Goal: Task Accomplishment & Management: Manage account settings

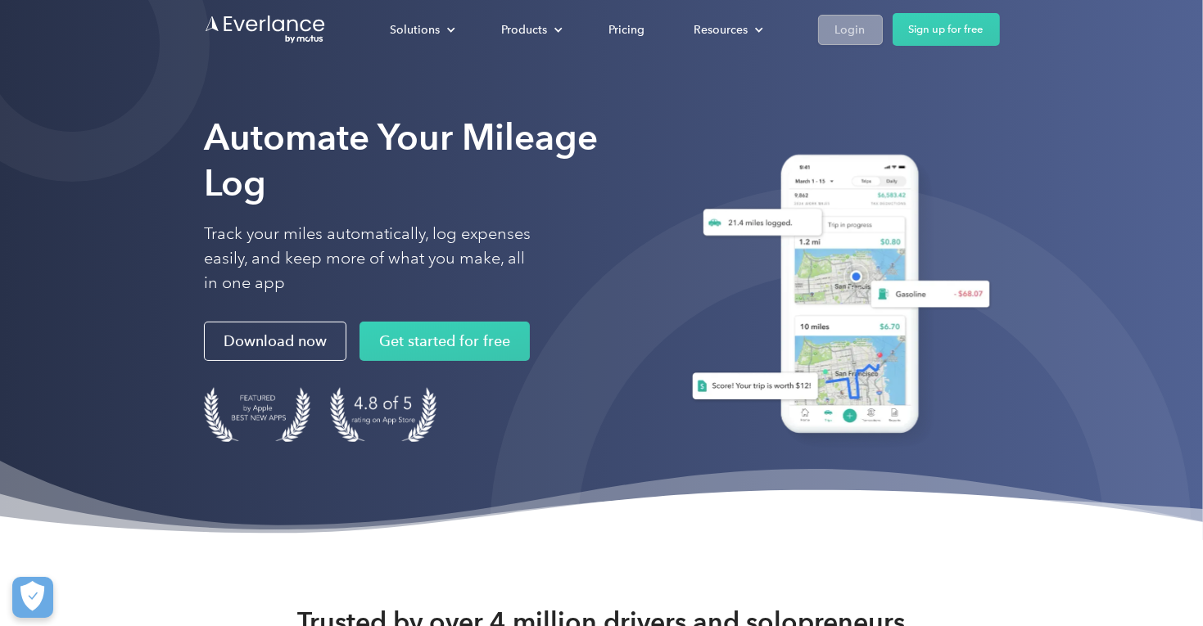
click at [847, 28] on div "Login" at bounding box center [850, 30] width 30 height 20
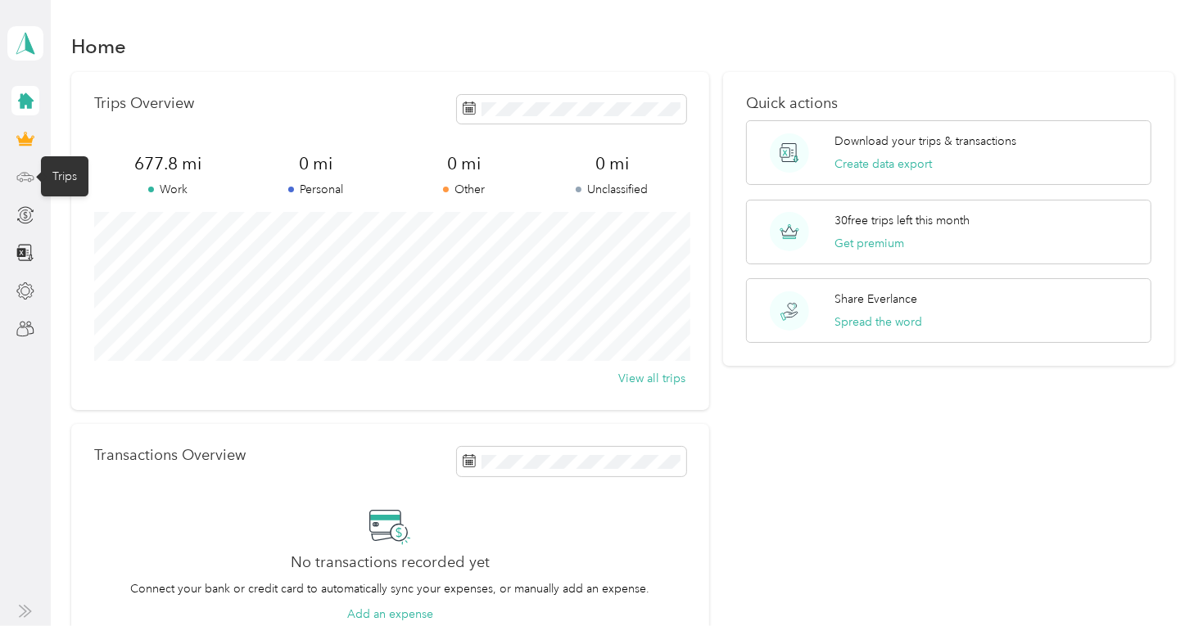
click at [25, 177] on icon at bounding box center [25, 177] width 18 height 18
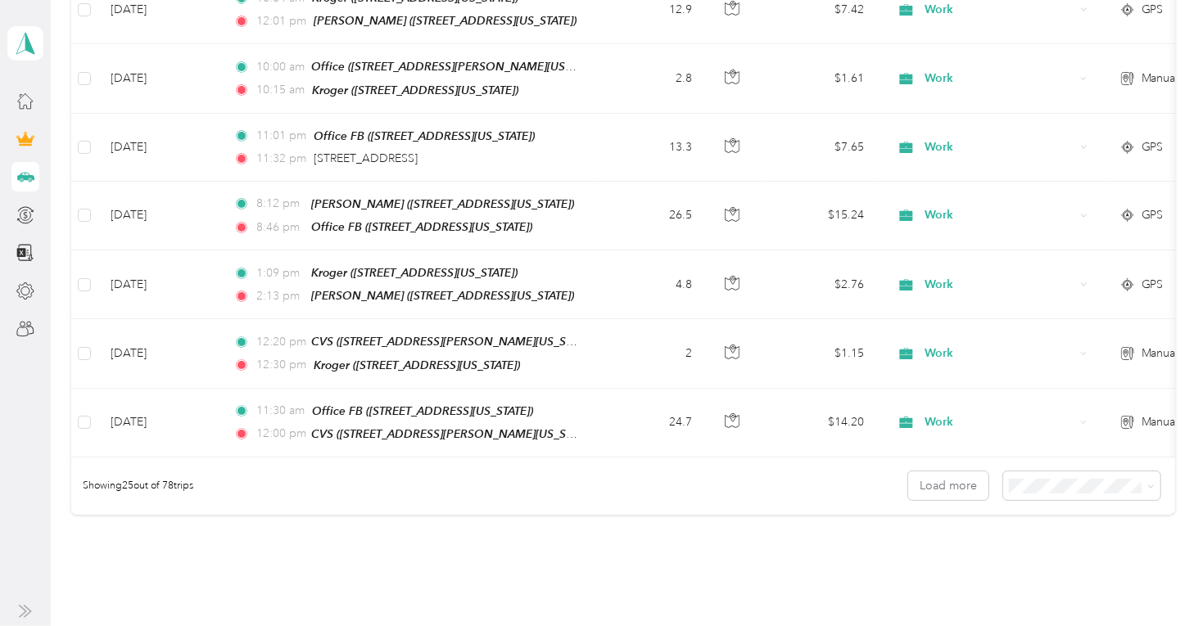
scroll to position [1714, 0]
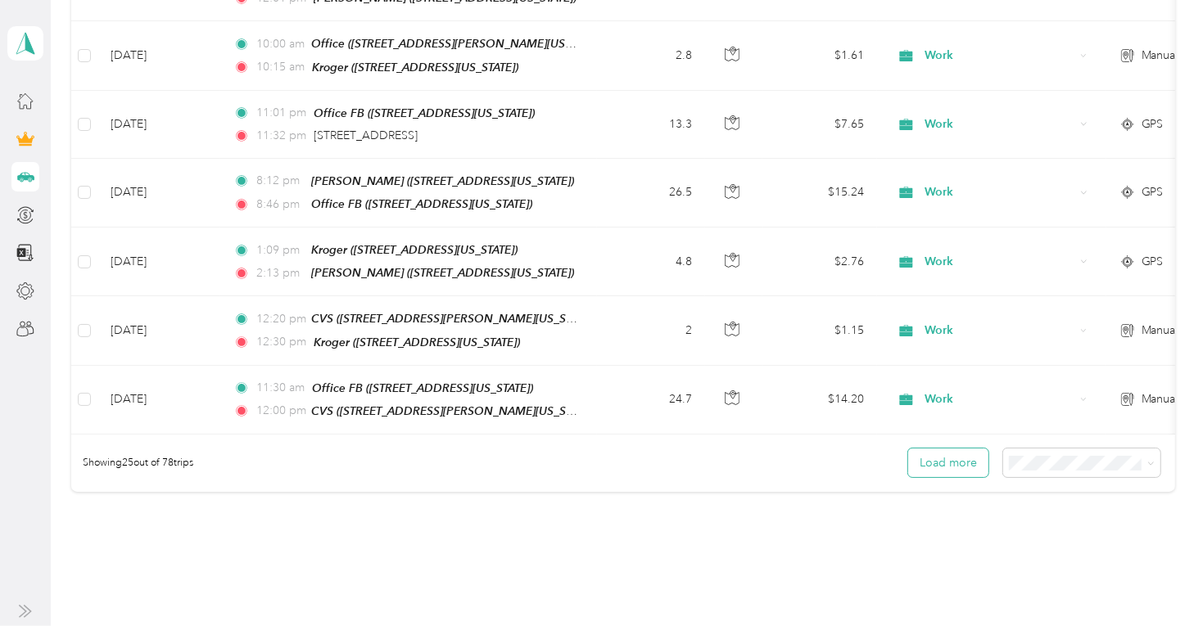
click at [950, 449] on button "Load more" at bounding box center [948, 463] width 80 height 29
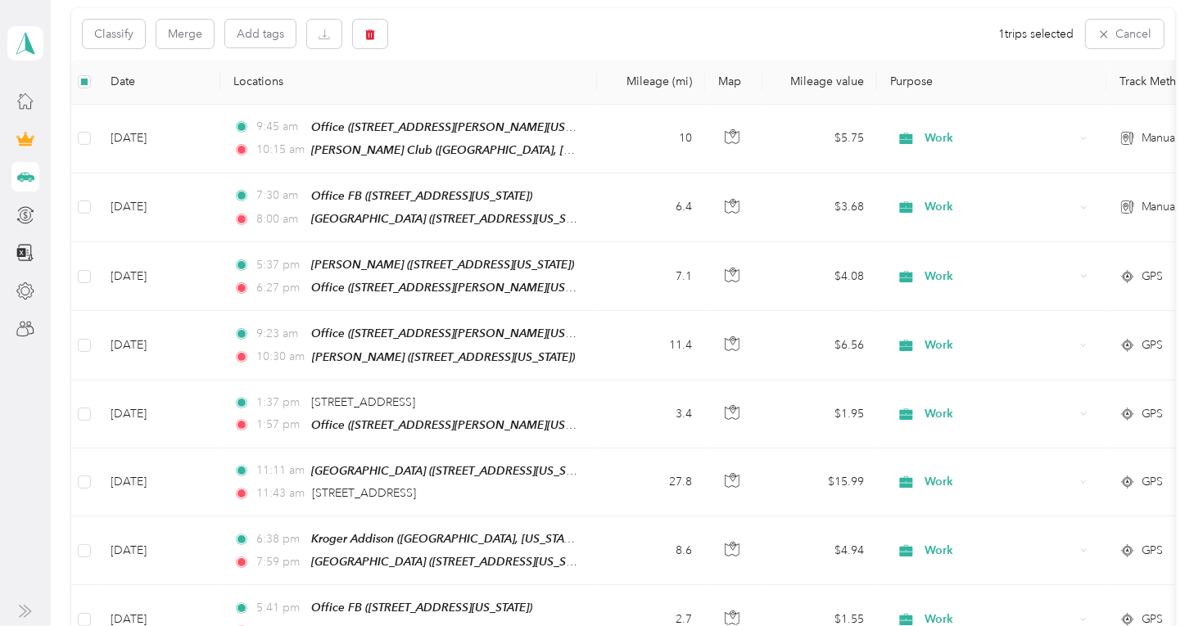
scroll to position [319, 0]
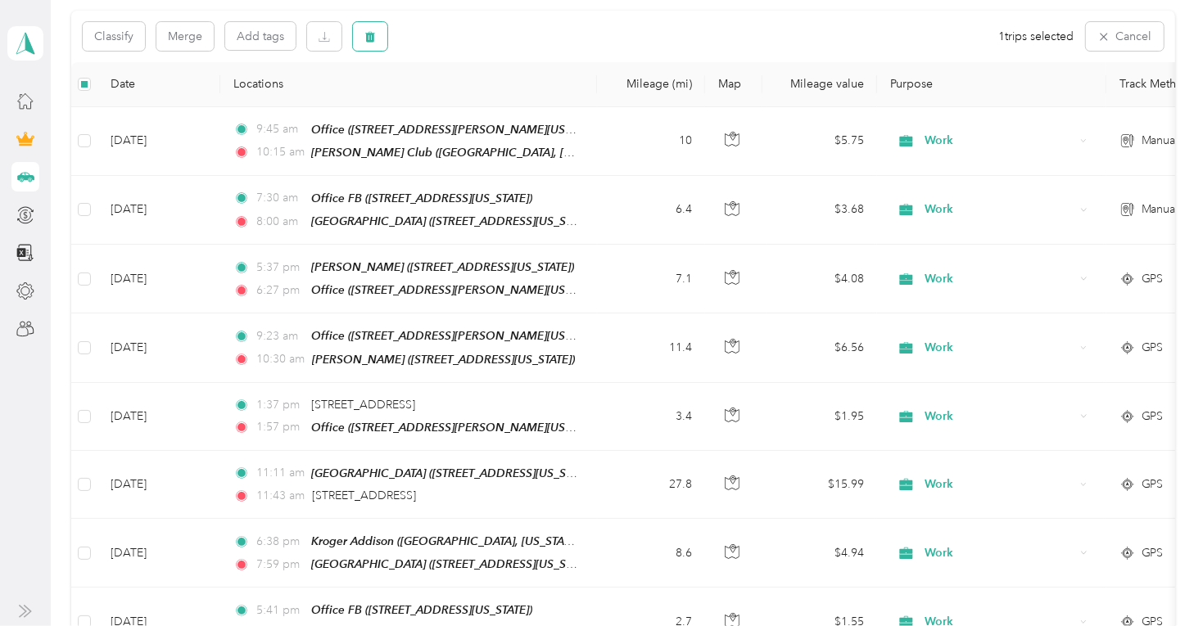
click at [373, 31] on icon "button" at bounding box center [370, 36] width 10 height 11
click at [493, 102] on button "Yes" at bounding box center [492, 103] width 32 height 26
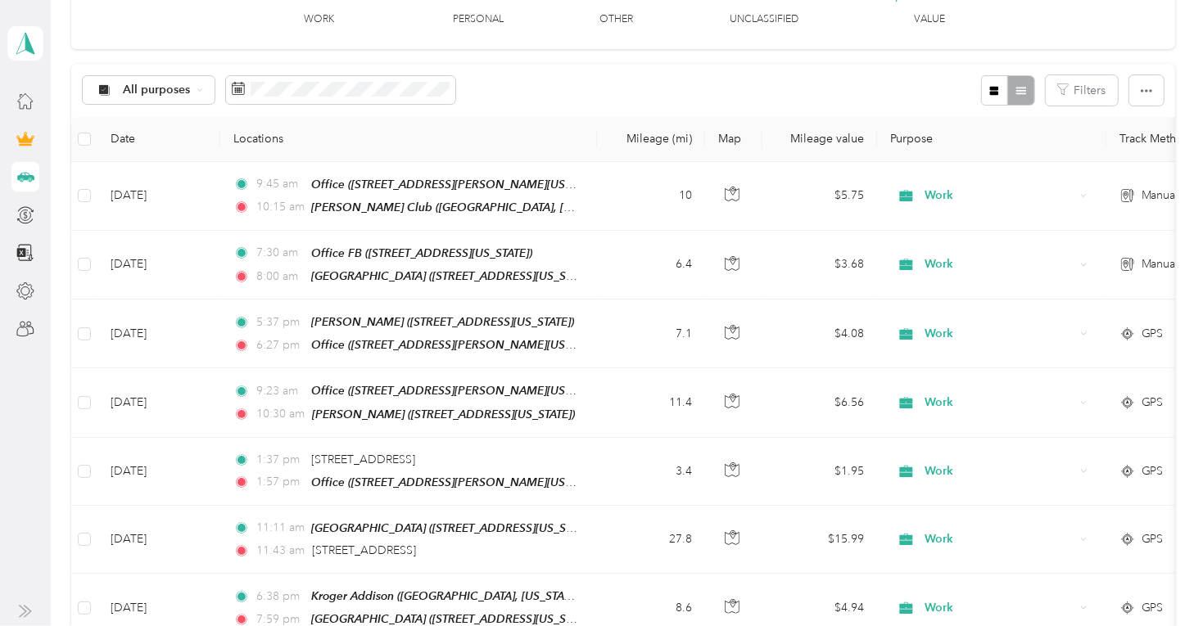
scroll to position [0, 0]
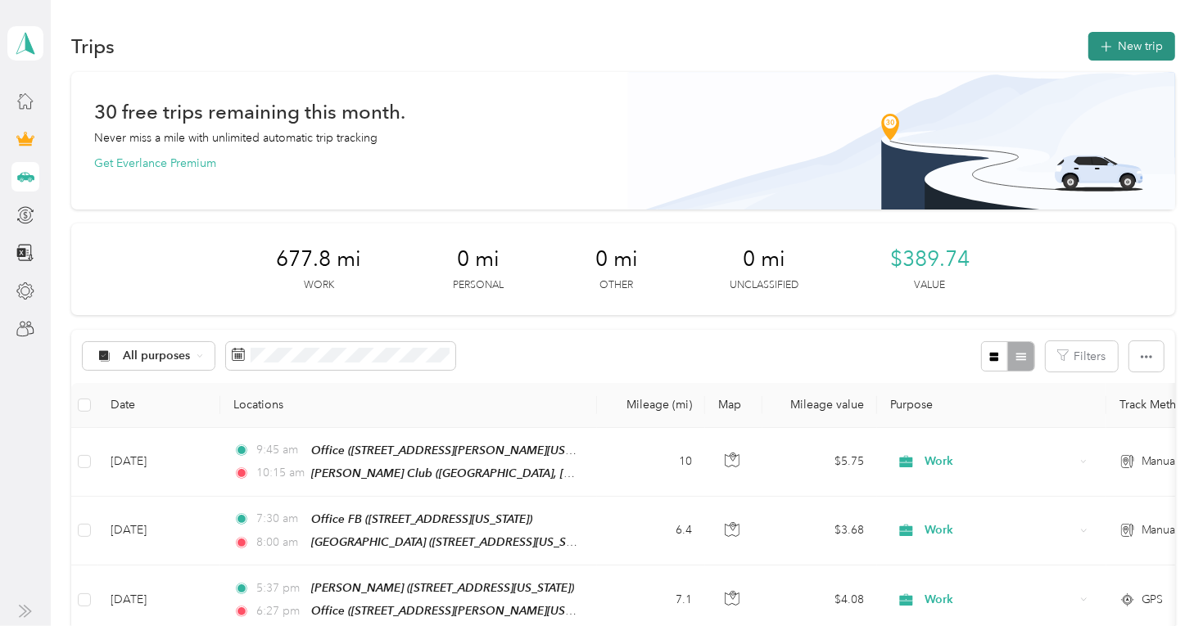
click at [1131, 50] on button "New trip" at bounding box center [1131, 46] width 87 height 29
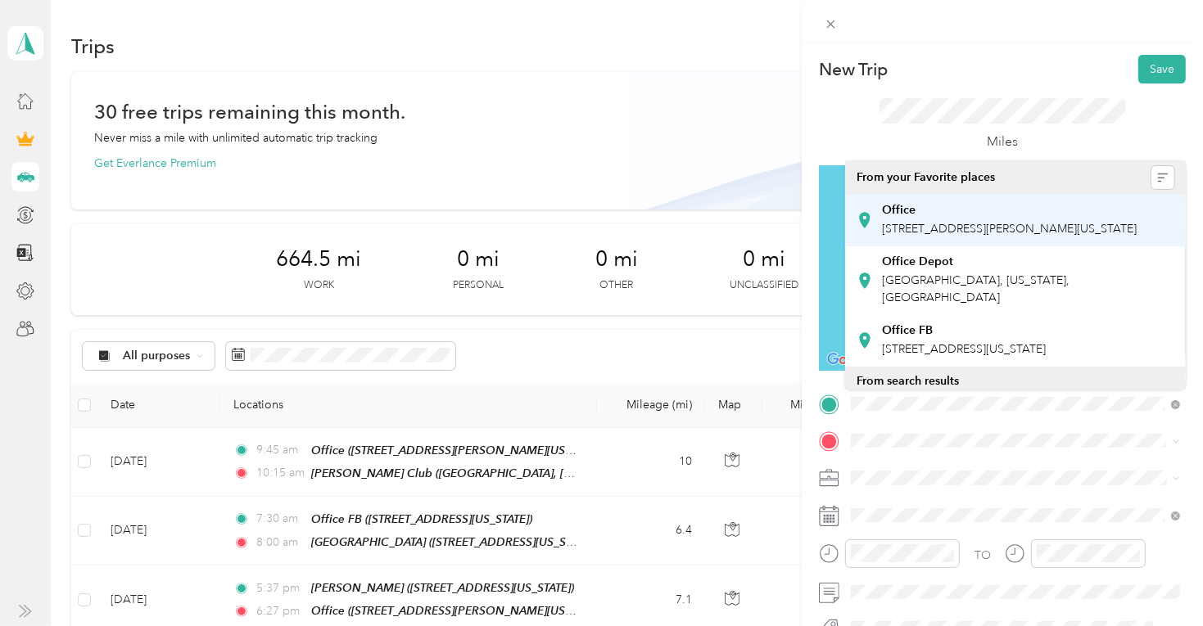
click at [934, 219] on div "Office [STREET_ADDRESS][PERSON_NAME][US_STATE]" at bounding box center [1009, 220] width 255 height 34
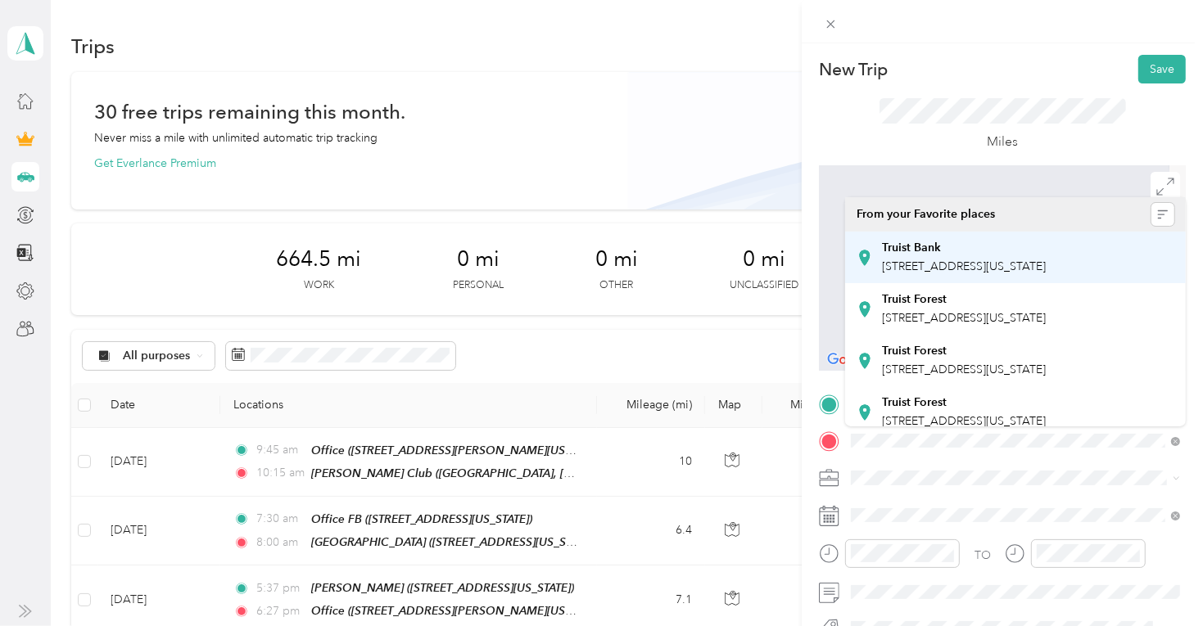
click at [911, 242] on strong "Truist Bank" at bounding box center [911, 248] width 59 height 15
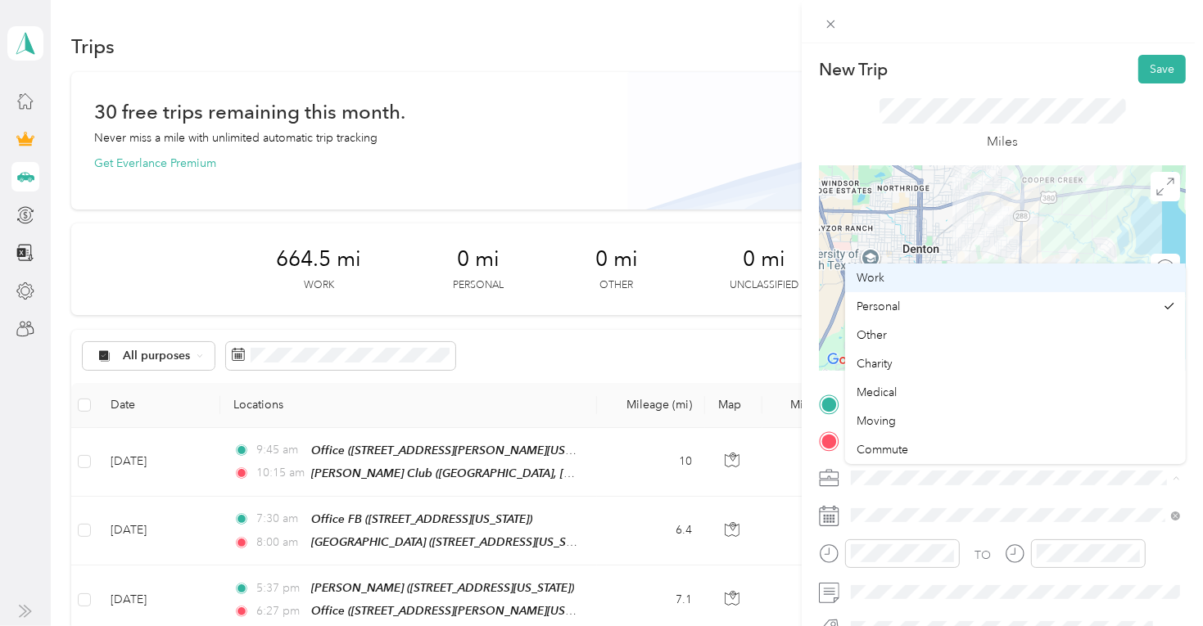
click at [893, 277] on div "Work" at bounding box center [1016, 277] width 318 height 17
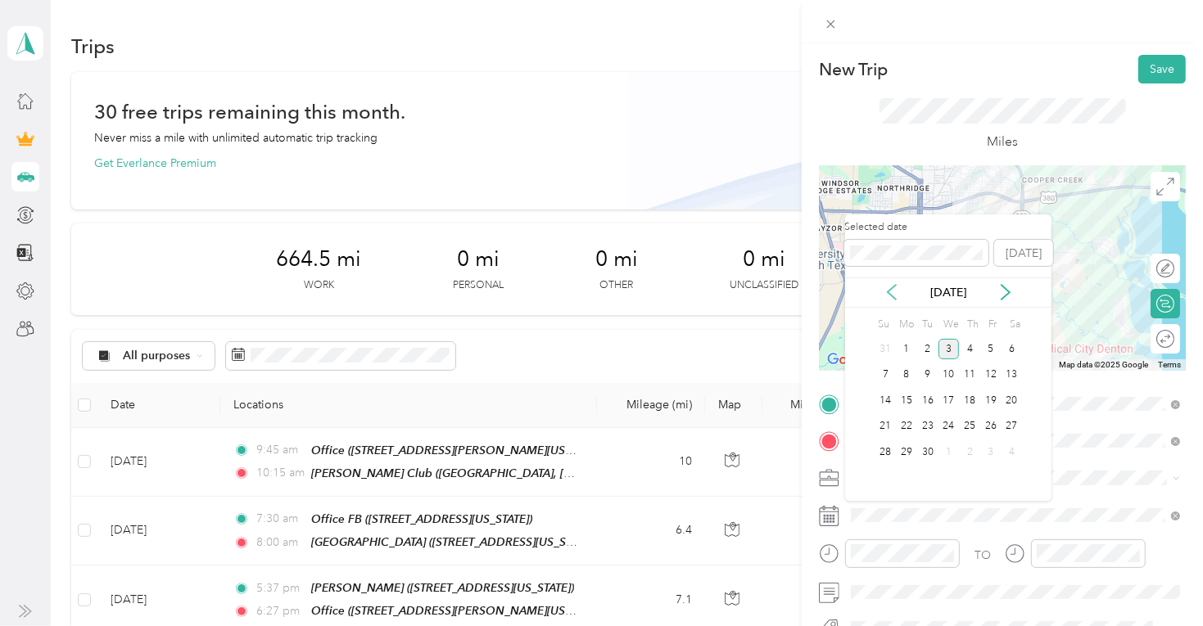
click at [896, 294] on icon at bounding box center [892, 292] width 16 height 16
click at [1015, 347] on div "2" at bounding box center [1012, 349] width 21 height 20
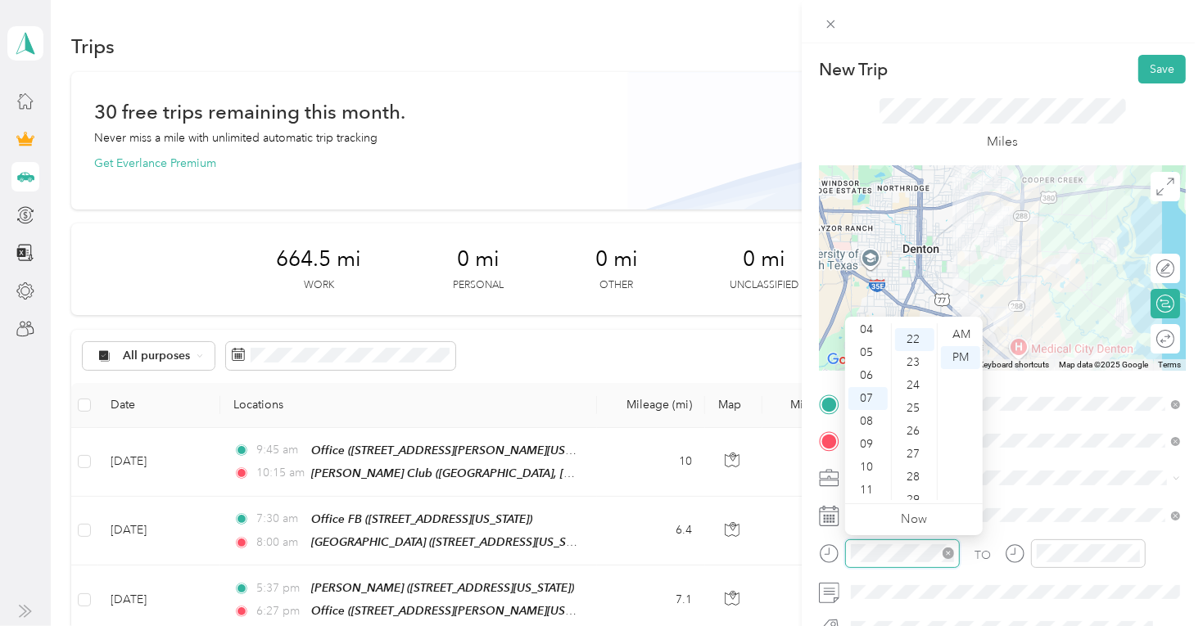
scroll to position [504, 0]
click at [869, 494] on div "11" at bounding box center [867, 490] width 39 height 23
click at [906, 481] on div "28" at bounding box center [914, 472] width 39 height 23
click at [904, 377] on div "30" at bounding box center [914, 380] width 39 height 23
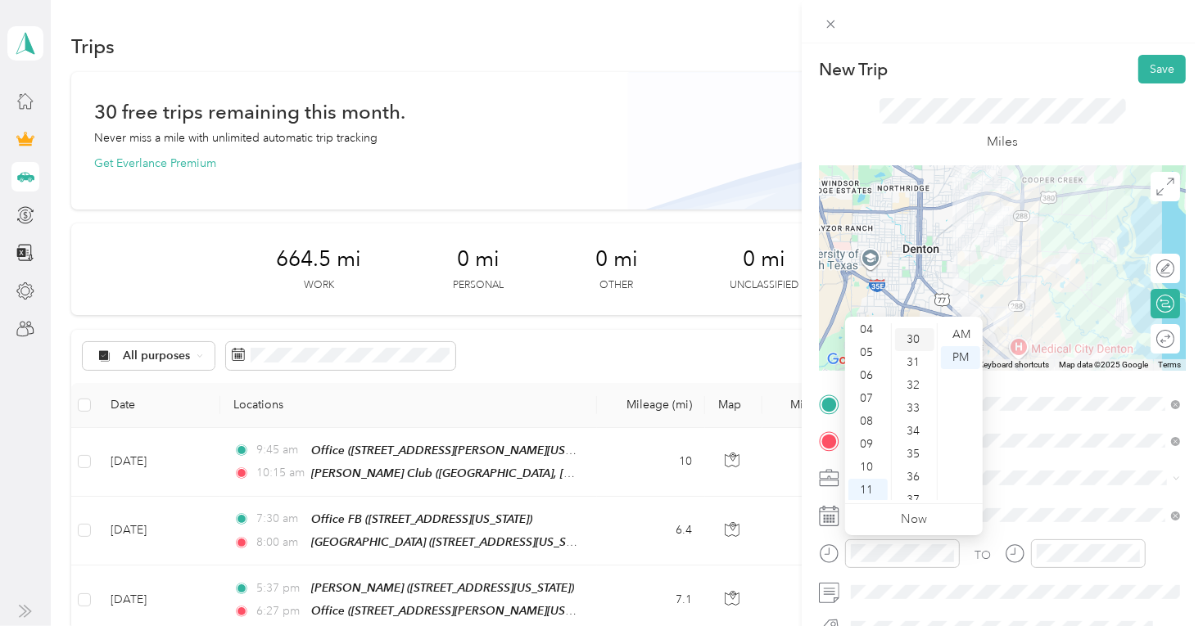
scroll to position [686, 0]
click at [959, 336] on div "AM" at bounding box center [960, 334] width 39 height 23
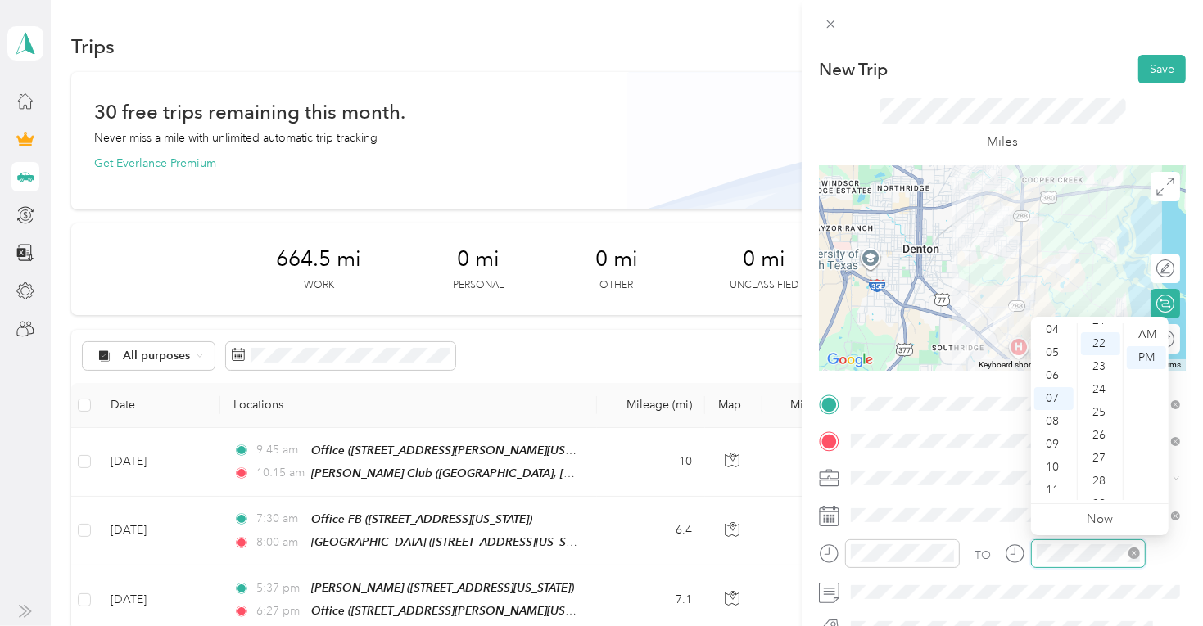
scroll to position [504, 0]
click at [1061, 401] on div "07" at bounding box center [1053, 398] width 39 height 23
click at [1041, 332] on div "12" at bounding box center [1053, 334] width 39 height 23
click at [1093, 325] on div "00" at bounding box center [1100, 334] width 39 height 23
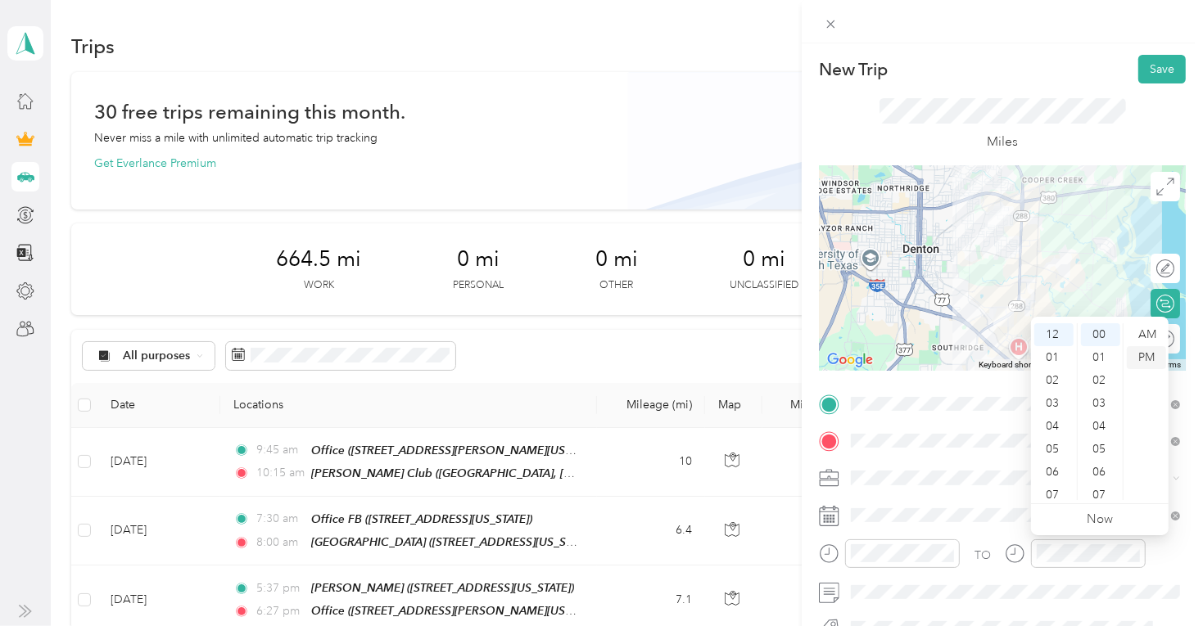
click at [1137, 364] on div "PM" at bounding box center [1146, 357] width 39 height 23
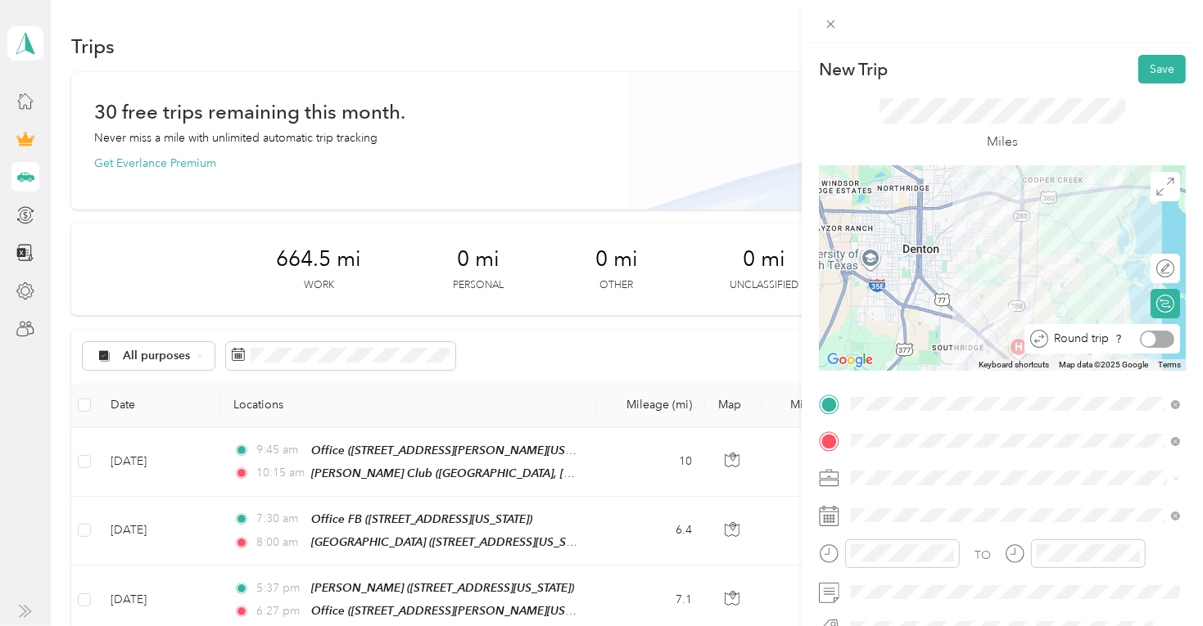
click at [1155, 340] on div at bounding box center [1149, 339] width 15 height 15
click at [1151, 70] on button "Save" at bounding box center [1161, 69] width 47 height 29
